Goal: Information Seeking & Learning: Check status

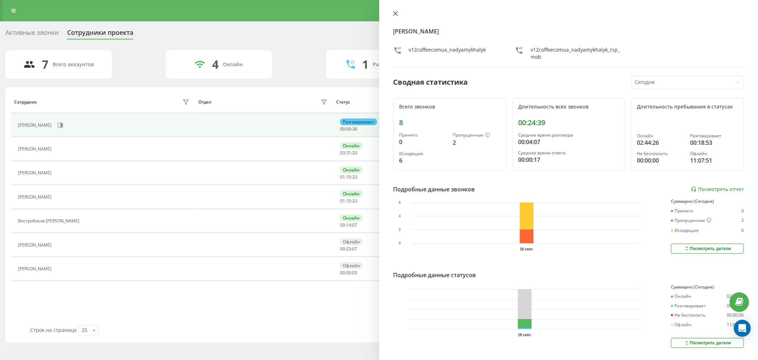
click at [394, 14] on icon at bounding box center [395, 13] width 5 height 5
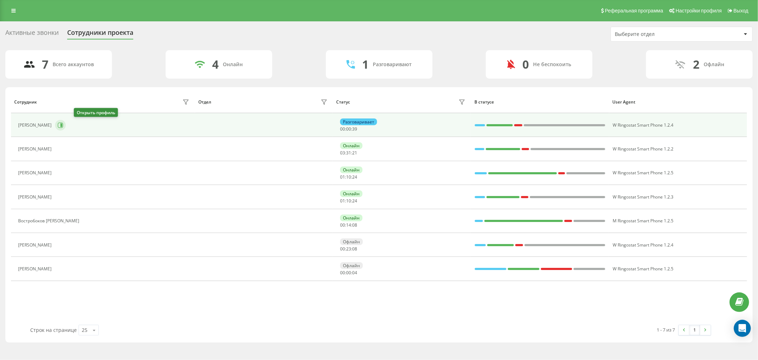
click at [63, 126] on icon at bounding box center [61, 125] width 6 height 6
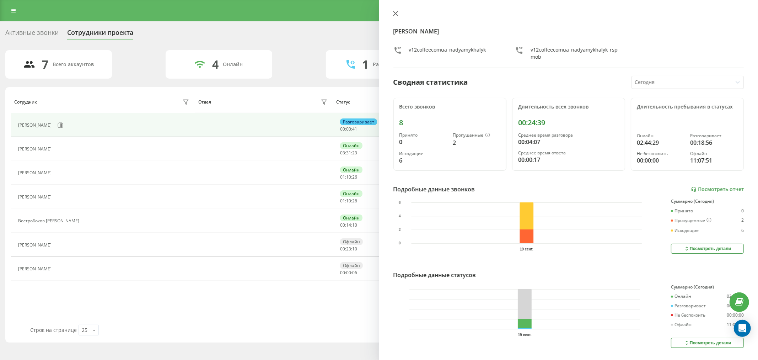
click at [396, 13] on icon at bounding box center [395, 13] width 4 height 4
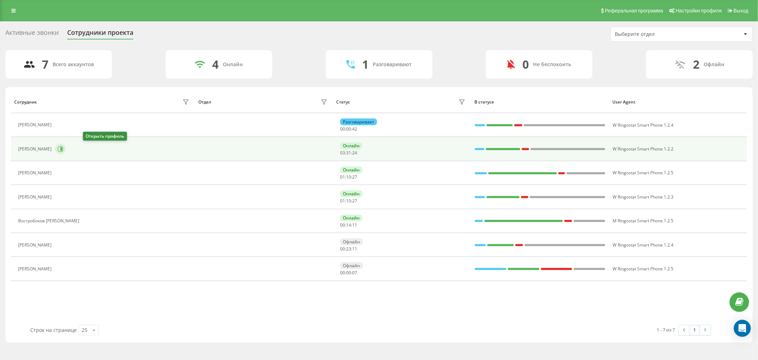
click at [63, 149] on icon at bounding box center [61, 149] width 6 height 6
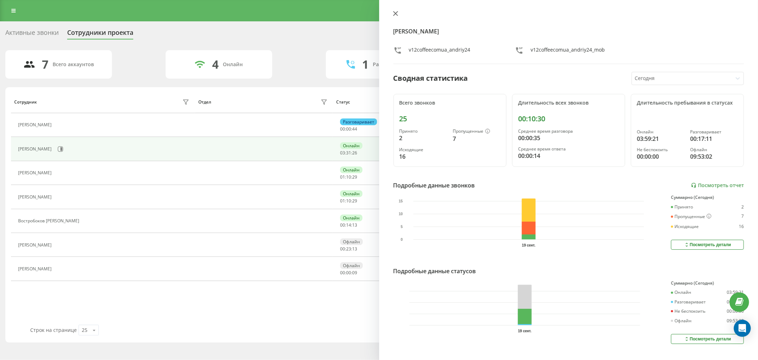
click at [395, 13] on icon at bounding box center [395, 13] width 4 height 4
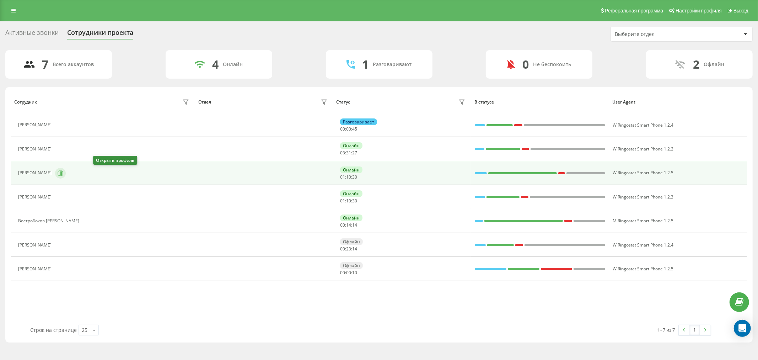
click at [62, 174] on icon at bounding box center [61, 173] width 2 height 4
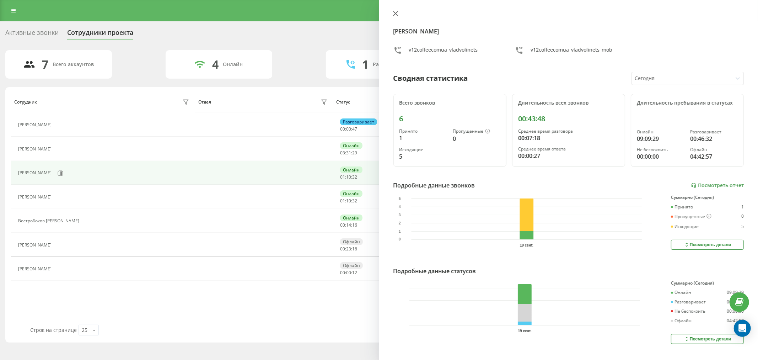
click at [397, 15] on icon at bounding box center [395, 13] width 5 height 5
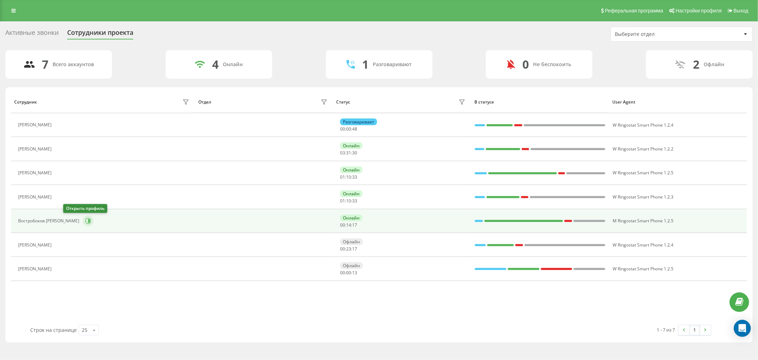
click at [85, 220] on icon at bounding box center [88, 221] width 6 height 6
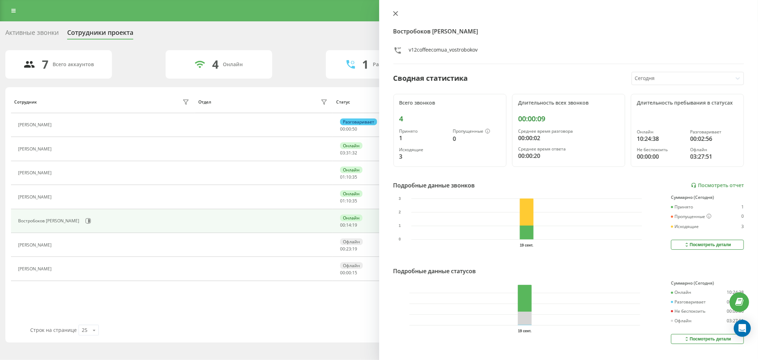
click at [396, 16] on button at bounding box center [395, 14] width 9 height 7
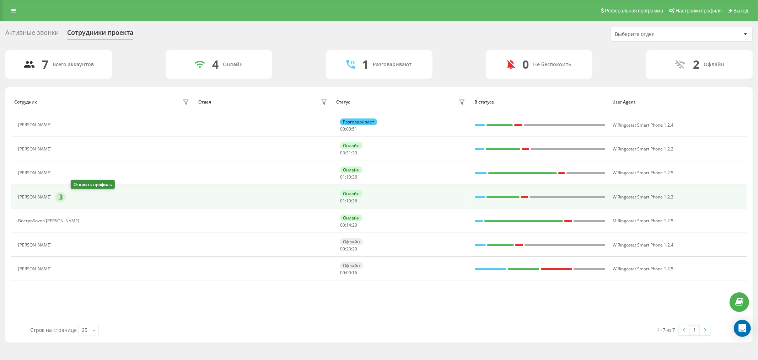
click at [63, 196] on icon at bounding box center [61, 197] width 6 height 6
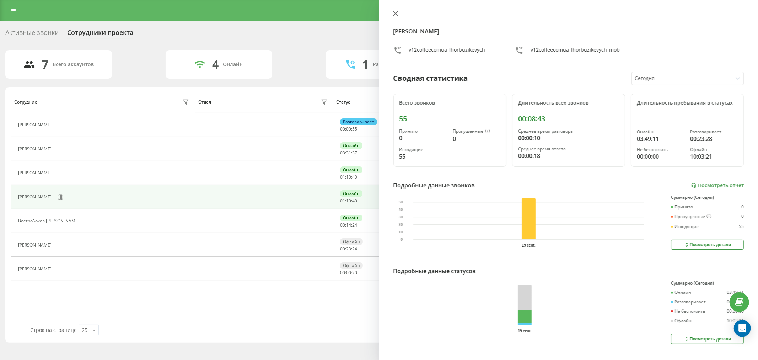
click at [395, 14] on icon at bounding box center [395, 13] width 4 height 4
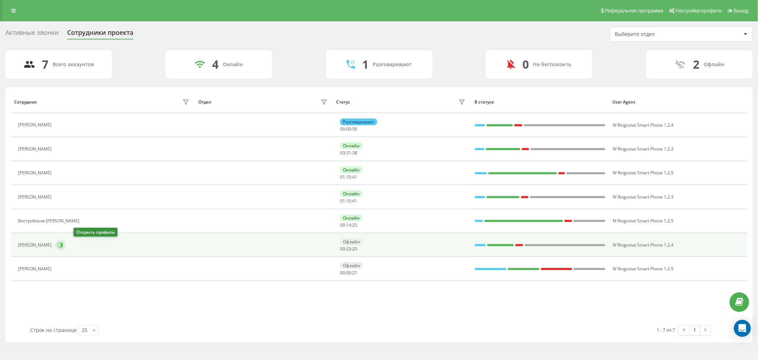
click at [66, 246] on button at bounding box center [60, 245] width 11 height 11
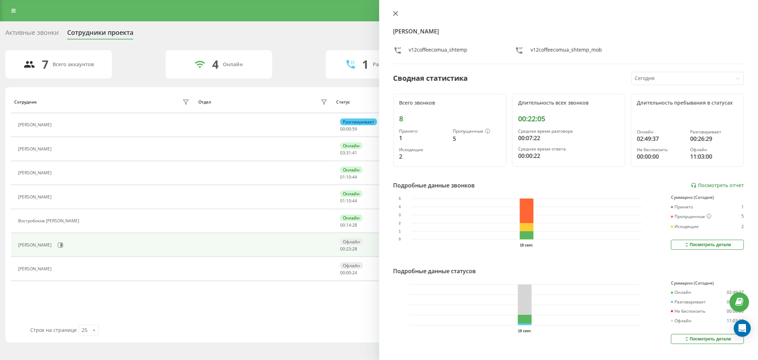
click at [393, 13] on icon at bounding box center [395, 13] width 5 height 5
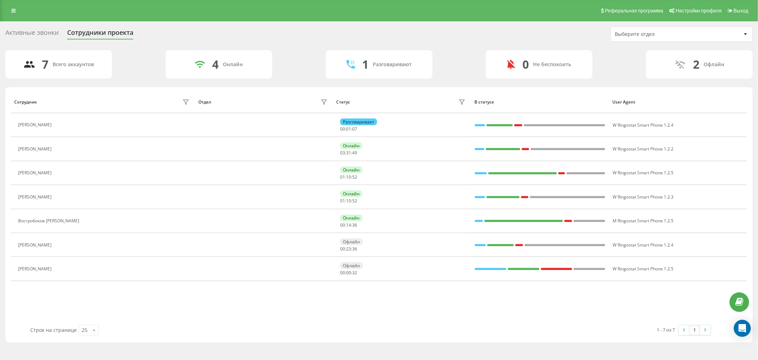
drag, startPoint x: 282, startPoint y: 27, endPoint x: 278, endPoint y: 26, distance: 4.4
click at [282, 27] on div "Активные звонки Сотрудники проекта Выберите отдел" at bounding box center [378, 34] width 747 height 15
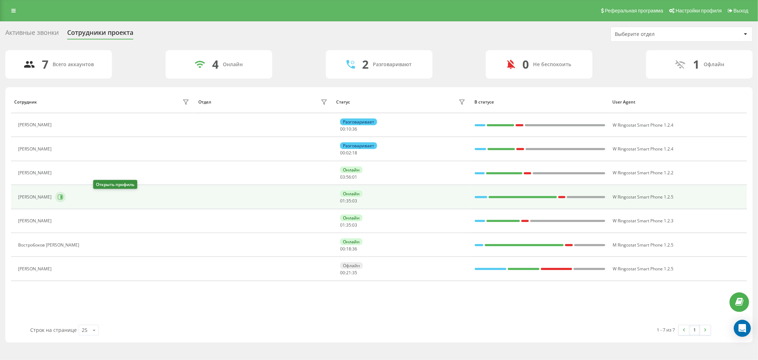
click at [63, 196] on icon at bounding box center [61, 197] width 6 height 6
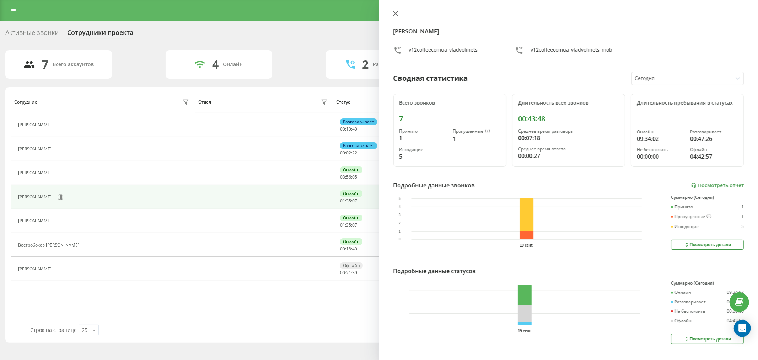
click at [395, 15] on icon at bounding box center [395, 13] width 5 height 5
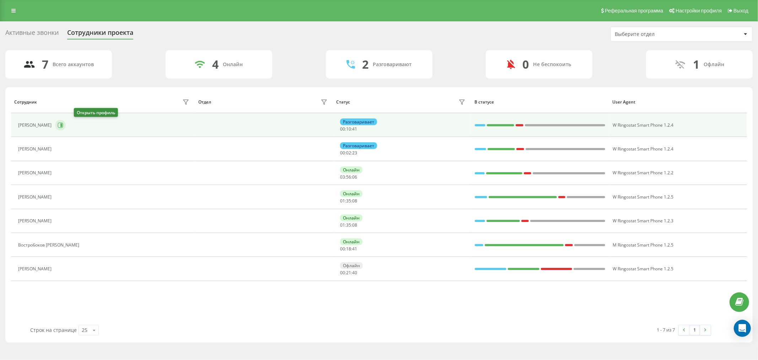
click at [63, 122] on icon at bounding box center [61, 125] width 6 height 6
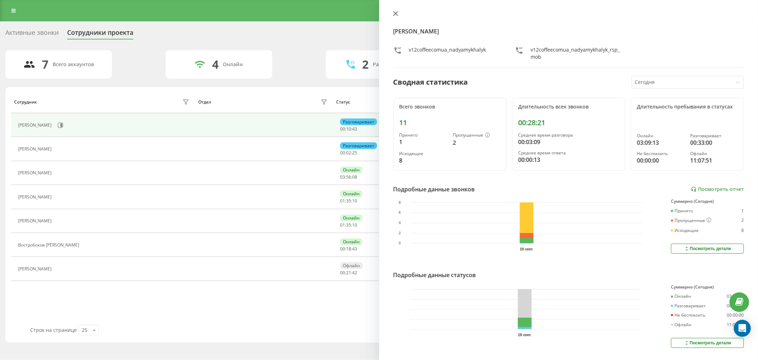
click at [398, 14] on button at bounding box center [395, 14] width 9 height 7
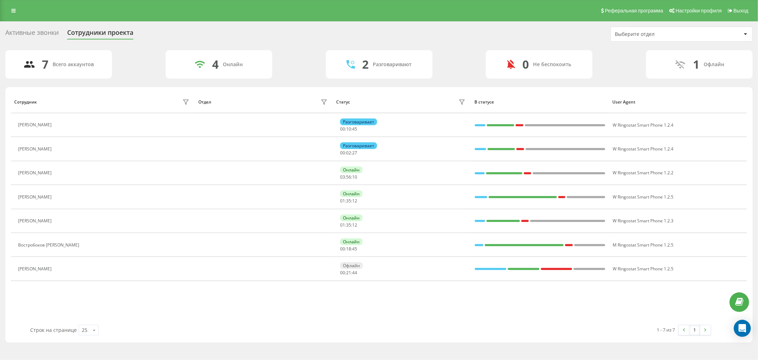
click at [6, 11] on div "Реферальная программа Настройки профиля Выход" at bounding box center [379, 10] width 758 height 21
click at [11, 9] on icon at bounding box center [13, 10] width 4 height 5
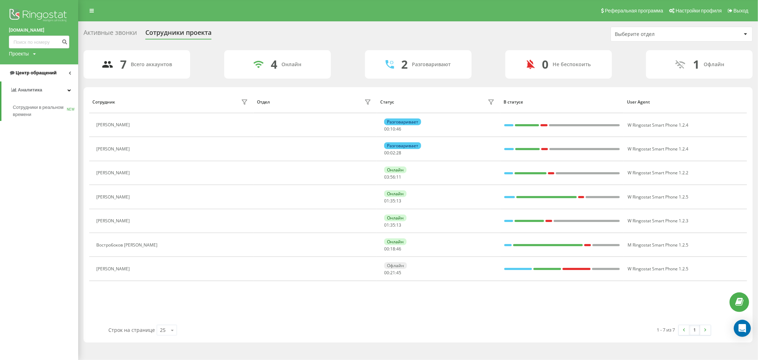
click at [58, 69] on link "Центр обращений" at bounding box center [39, 72] width 78 height 17
click at [56, 118] on span "Отчет о пропущенных необработанных звонках" at bounding box center [44, 119] width 62 height 14
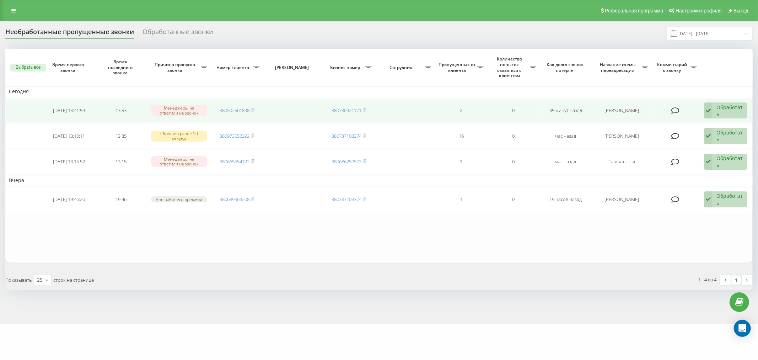
click at [725, 114] on div "Обработать" at bounding box center [730, 111] width 27 height 14
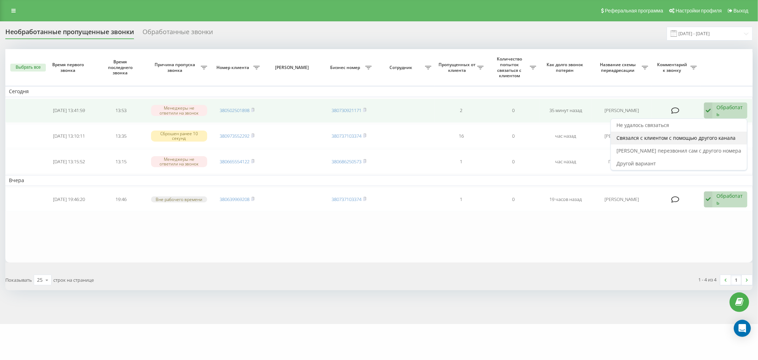
click at [680, 140] on span "Связался с клиентом с помощью другого канала" at bounding box center [676, 137] width 119 height 7
